Goal: Transaction & Acquisition: Purchase product/service

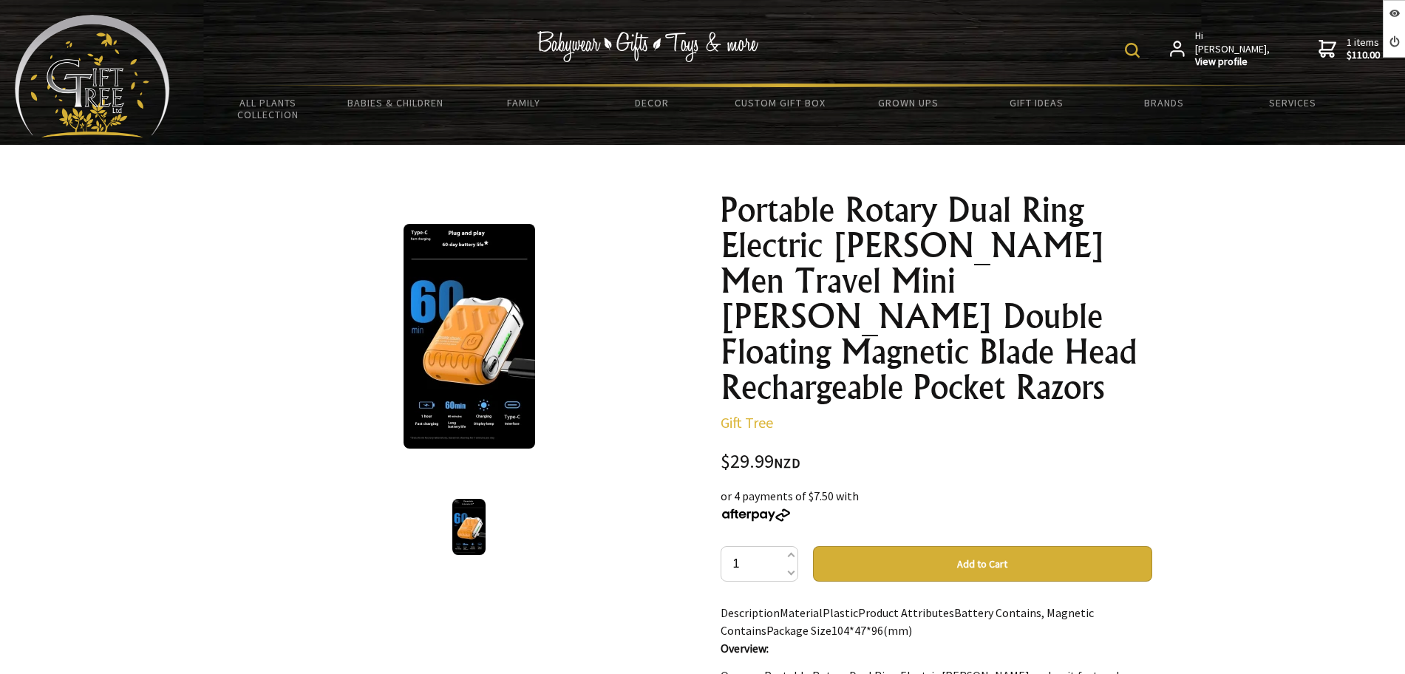
scroll to position [185, 0]
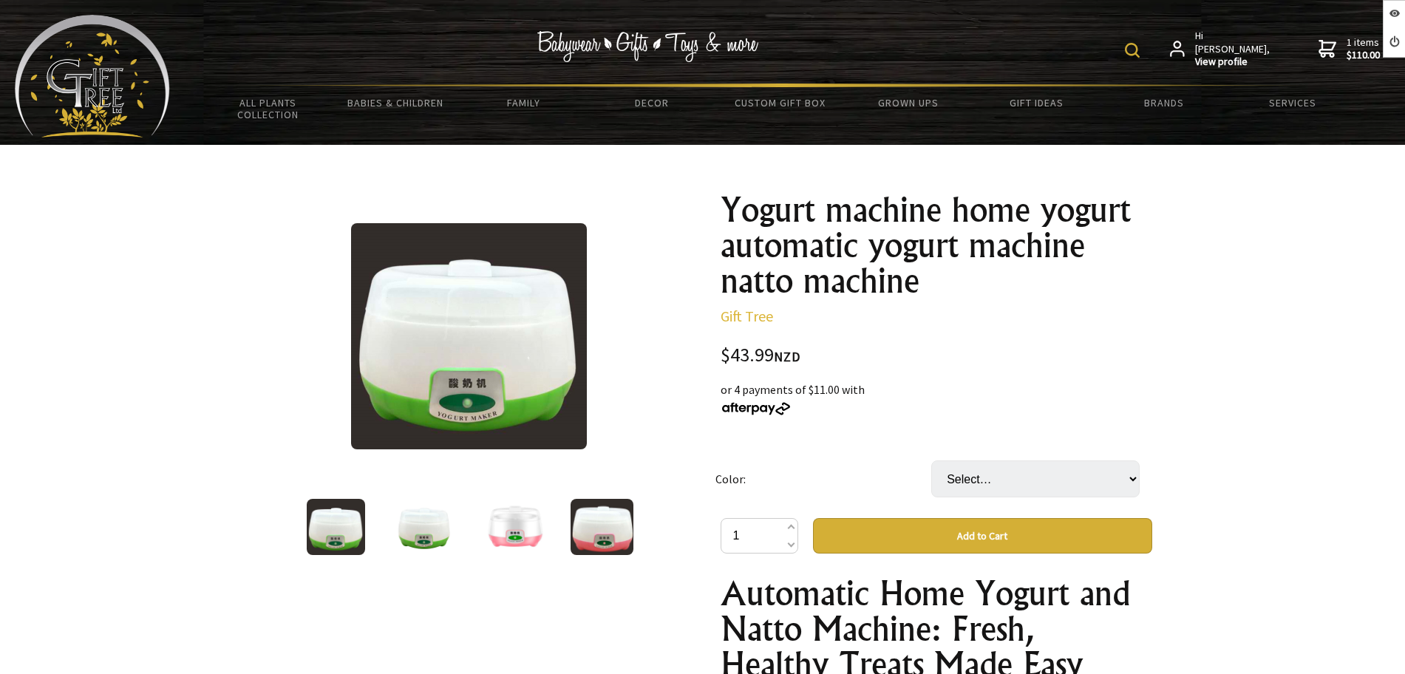
drag, startPoint x: 1021, startPoint y: 500, endPoint x: 1023, endPoint y: 490, distance: 9.9
click at [1021, 500] on td "Select… Green Pink" at bounding box center [1039, 479] width 216 height 78
click at [1025, 478] on select "Select… Green Pink" at bounding box center [1035, 479] width 208 height 37
click at [1023, 476] on select "Select… Green Pink" at bounding box center [1035, 479] width 208 height 37
click at [1023, 475] on select "Select… Green Pink" at bounding box center [1035, 479] width 208 height 37
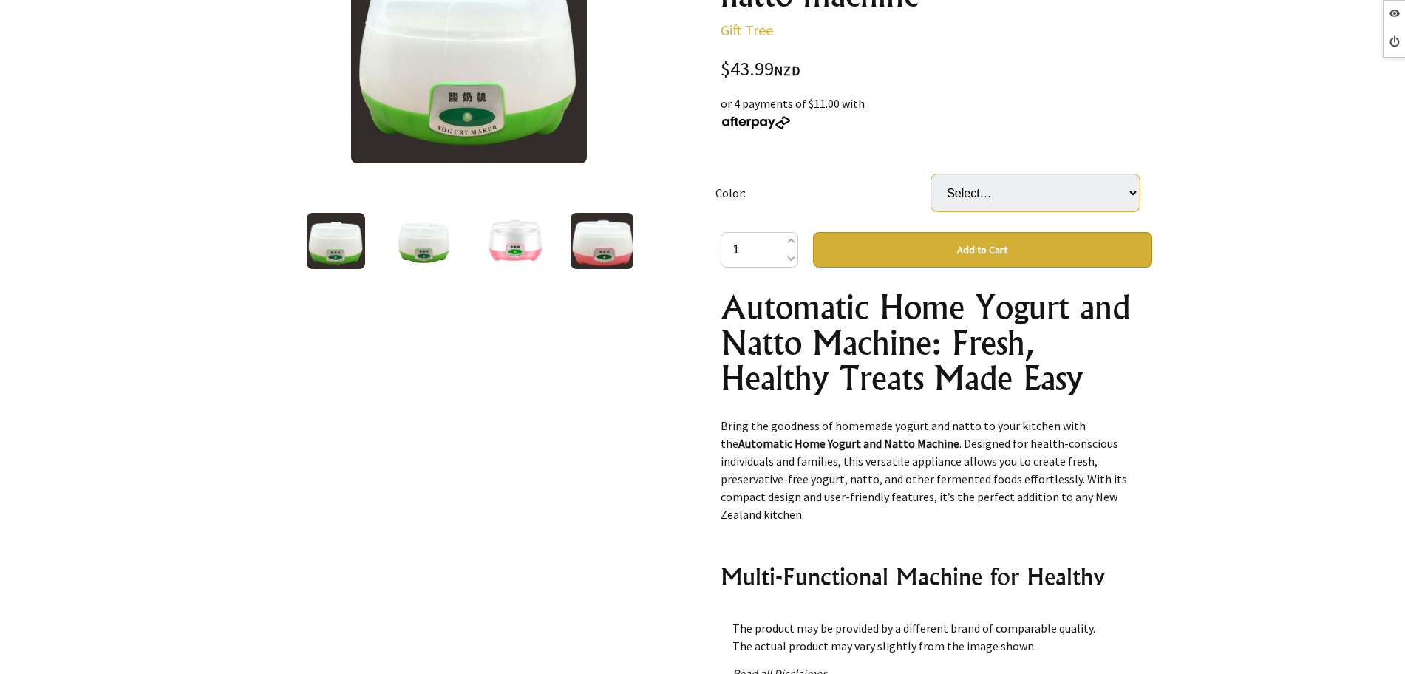
scroll to position [370, 0]
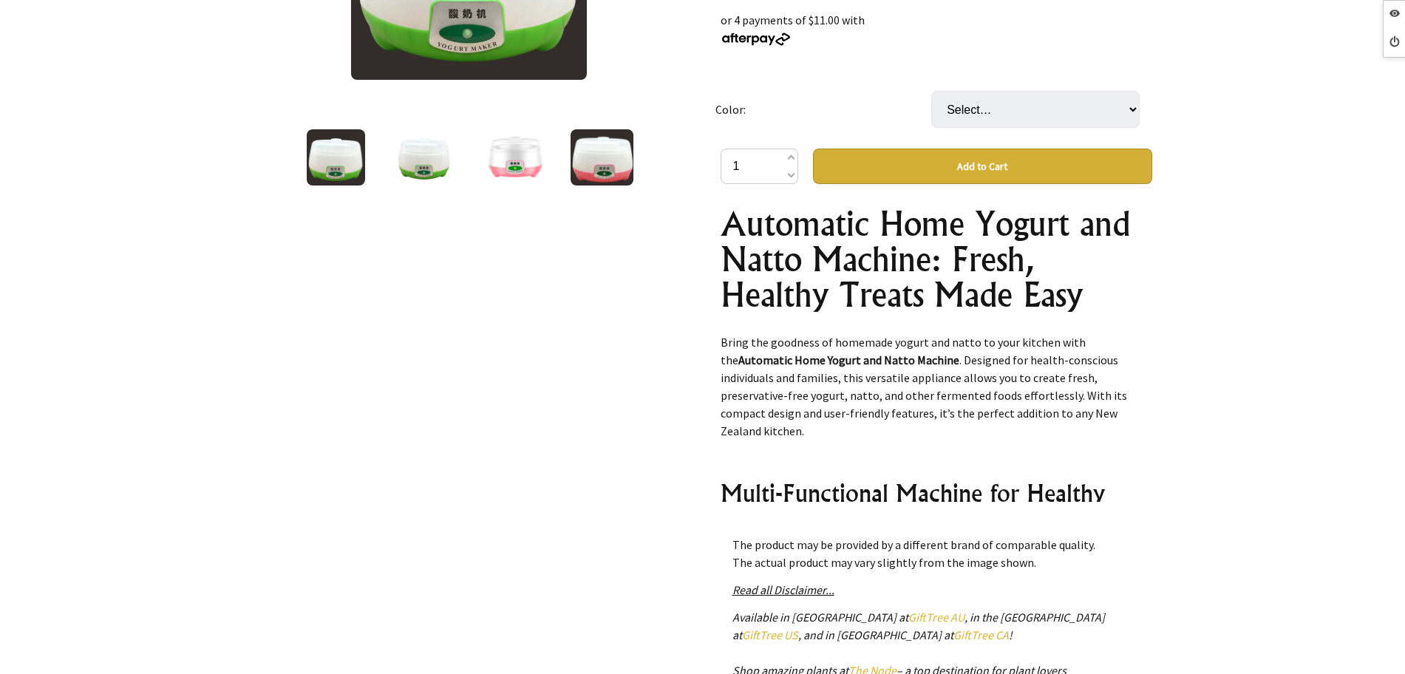
click at [520, 155] on img at bounding box center [514, 157] width 64 height 56
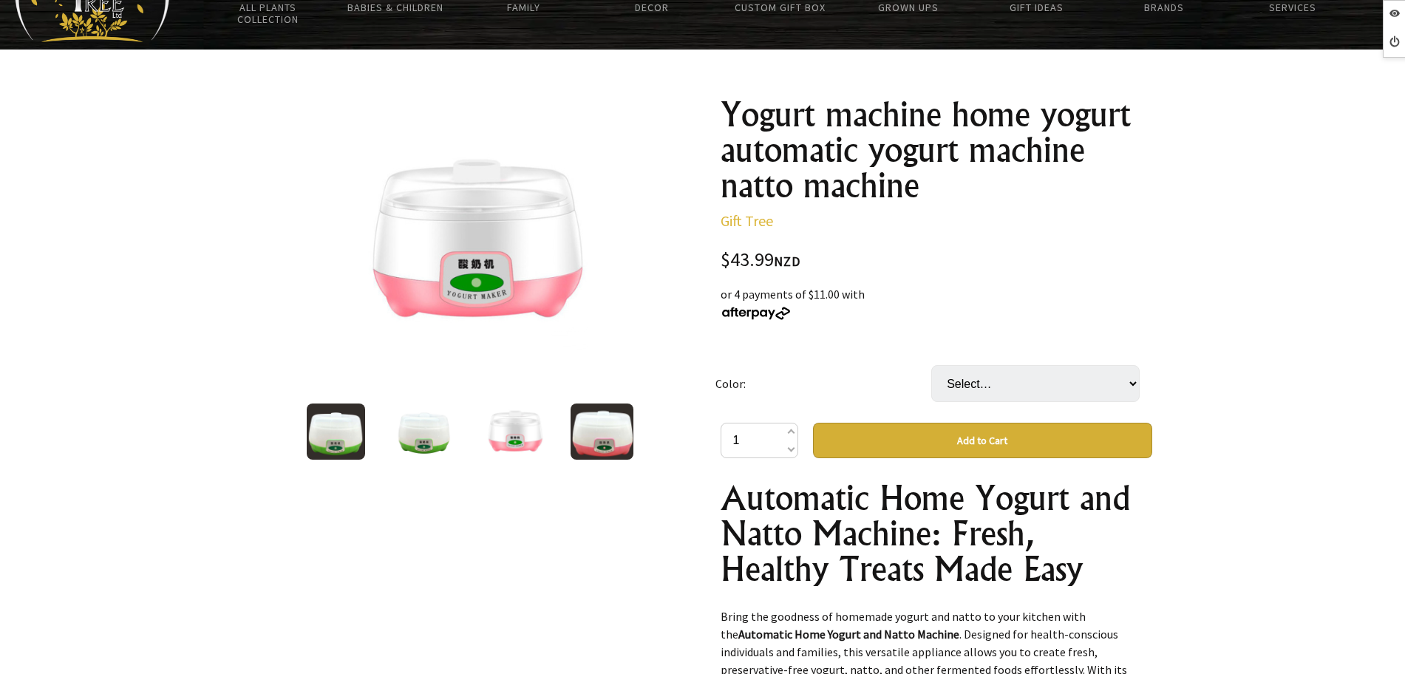
scroll to position [92, 0]
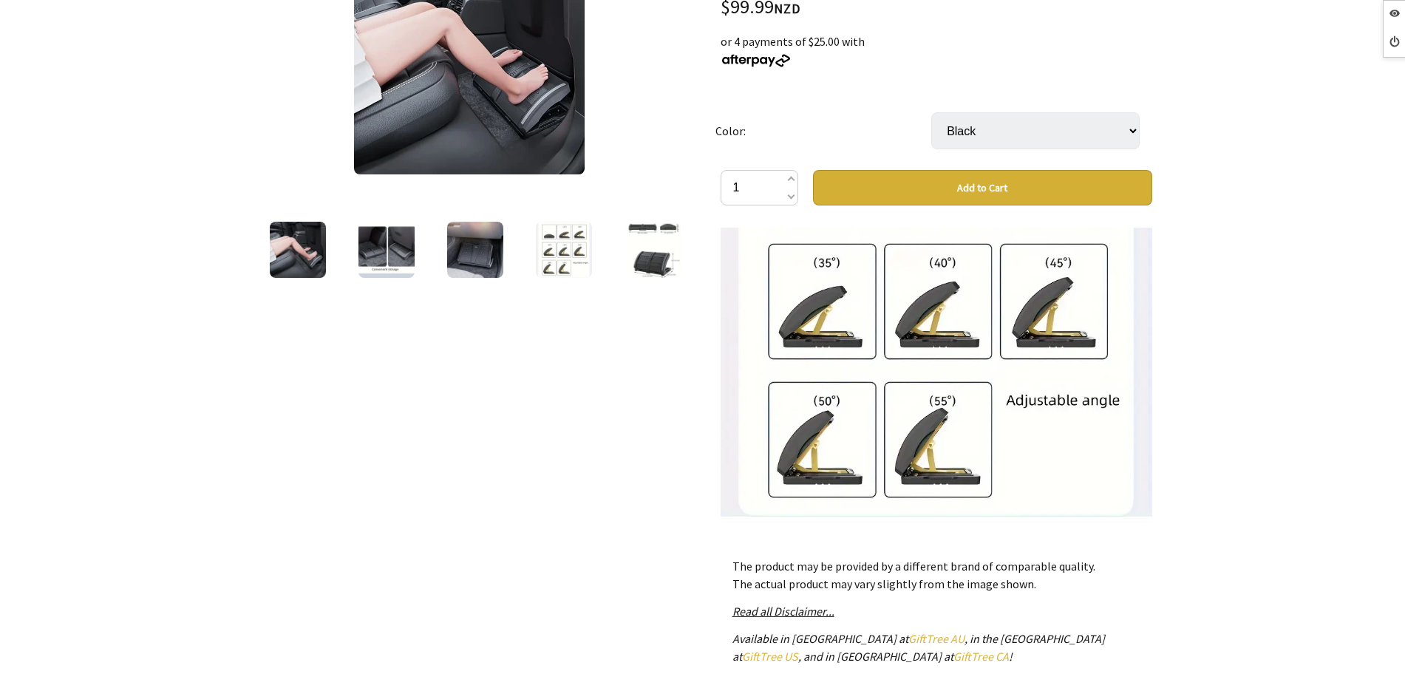
scroll to position [2033, 0]
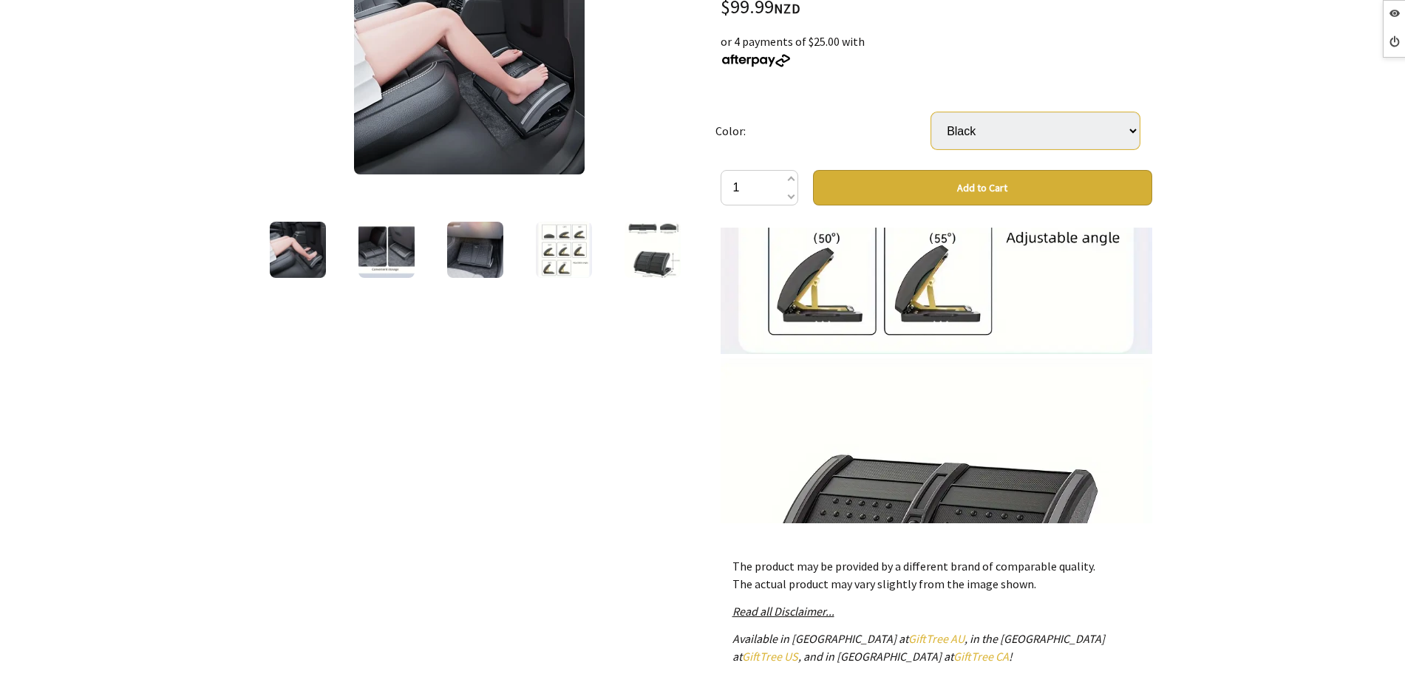
click at [1033, 138] on select "Black" at bounding box center [1035, 130] width 208 height 37
